Goal: Task Accomplishment & Management: Complete application form

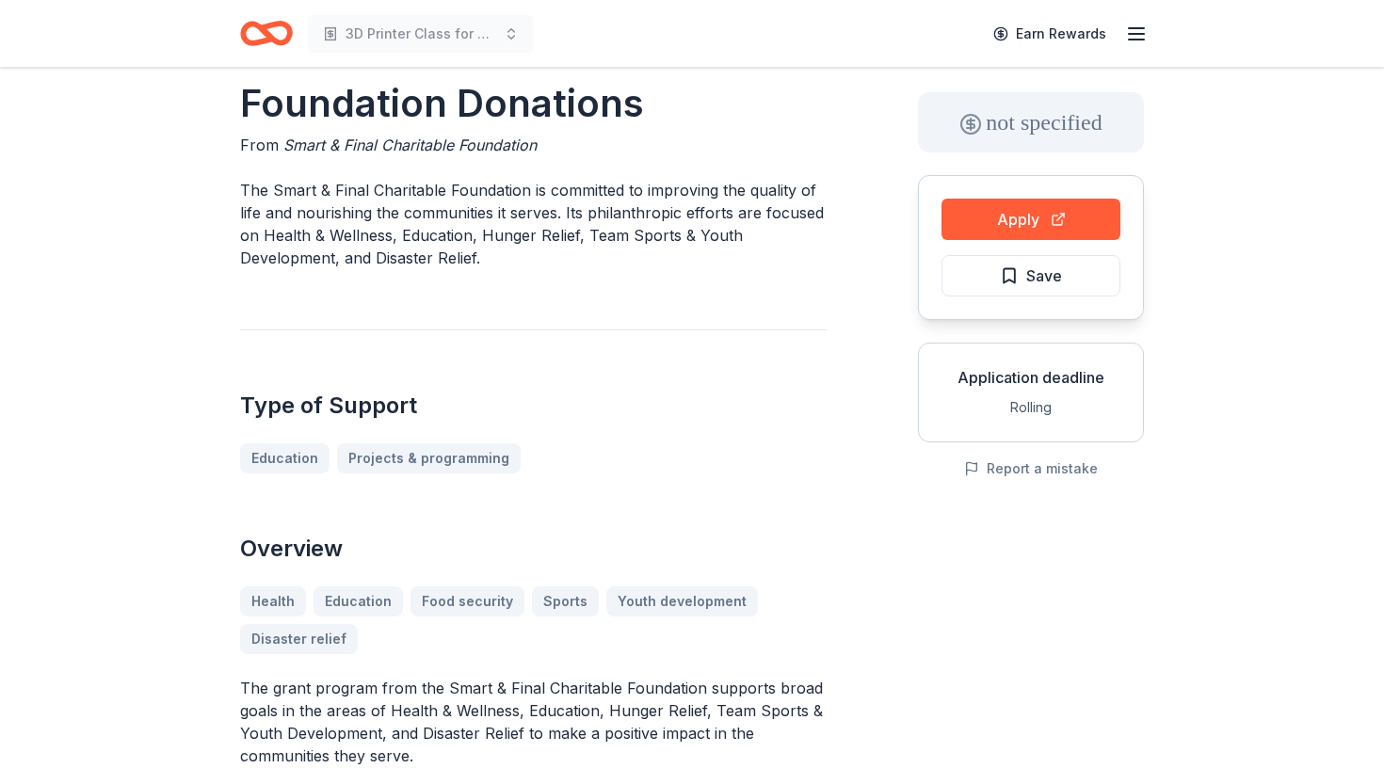
scroll to position [80, 0]
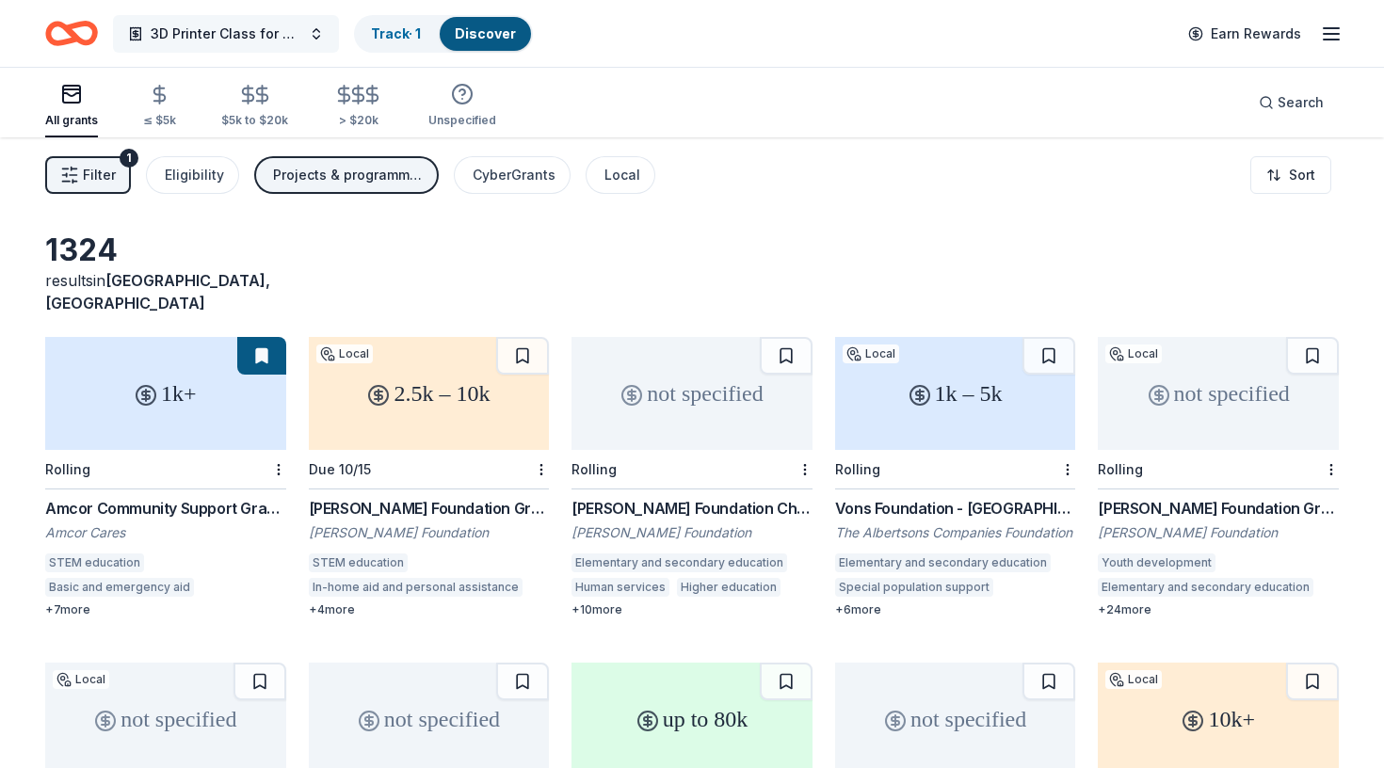
click at [287, 27] on span "3D Printer Class for Elementary and High School" at bounding box center [226, 34] width 151 height 23
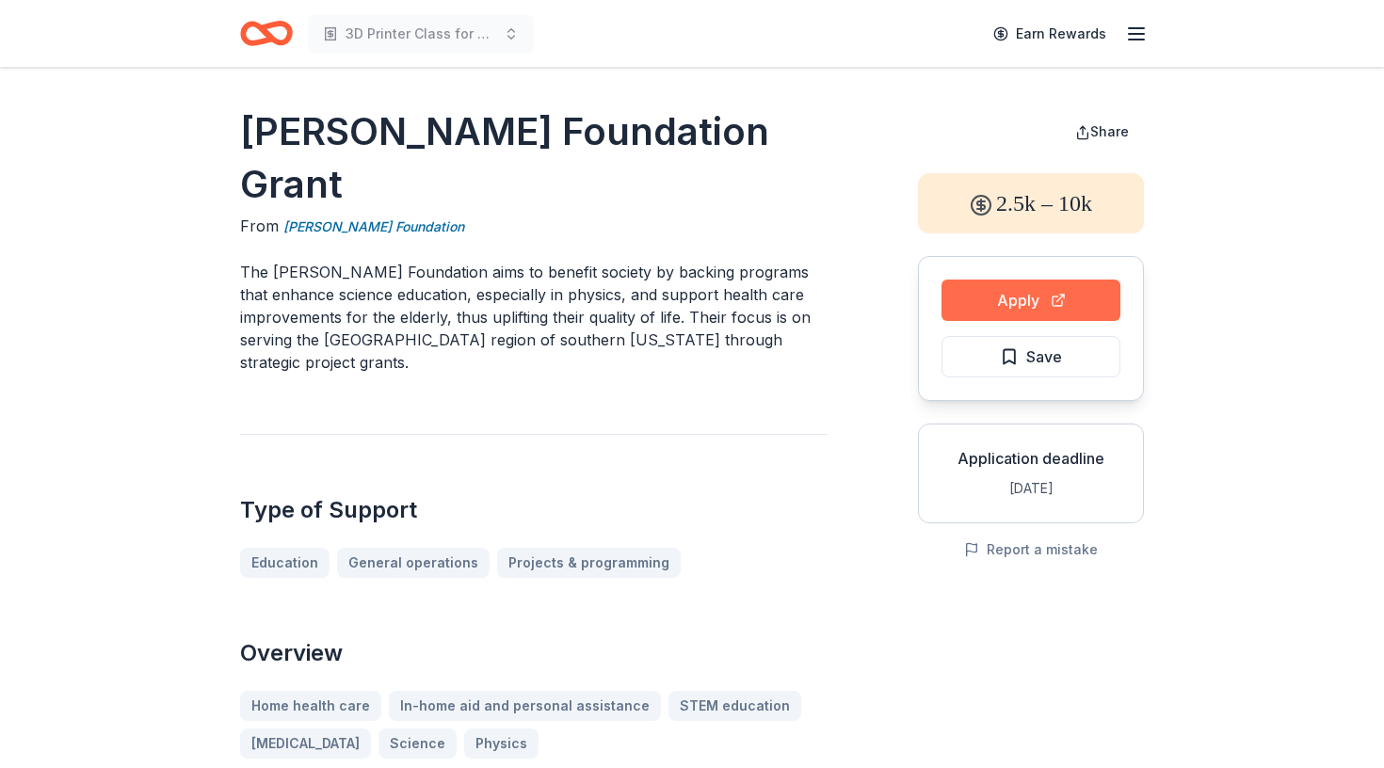
click at [990, 296] on button "Apply" at bounding box center [1030, 300] width 179 height 41
